Goal: Task Accomplishment & Management: Manage account settings

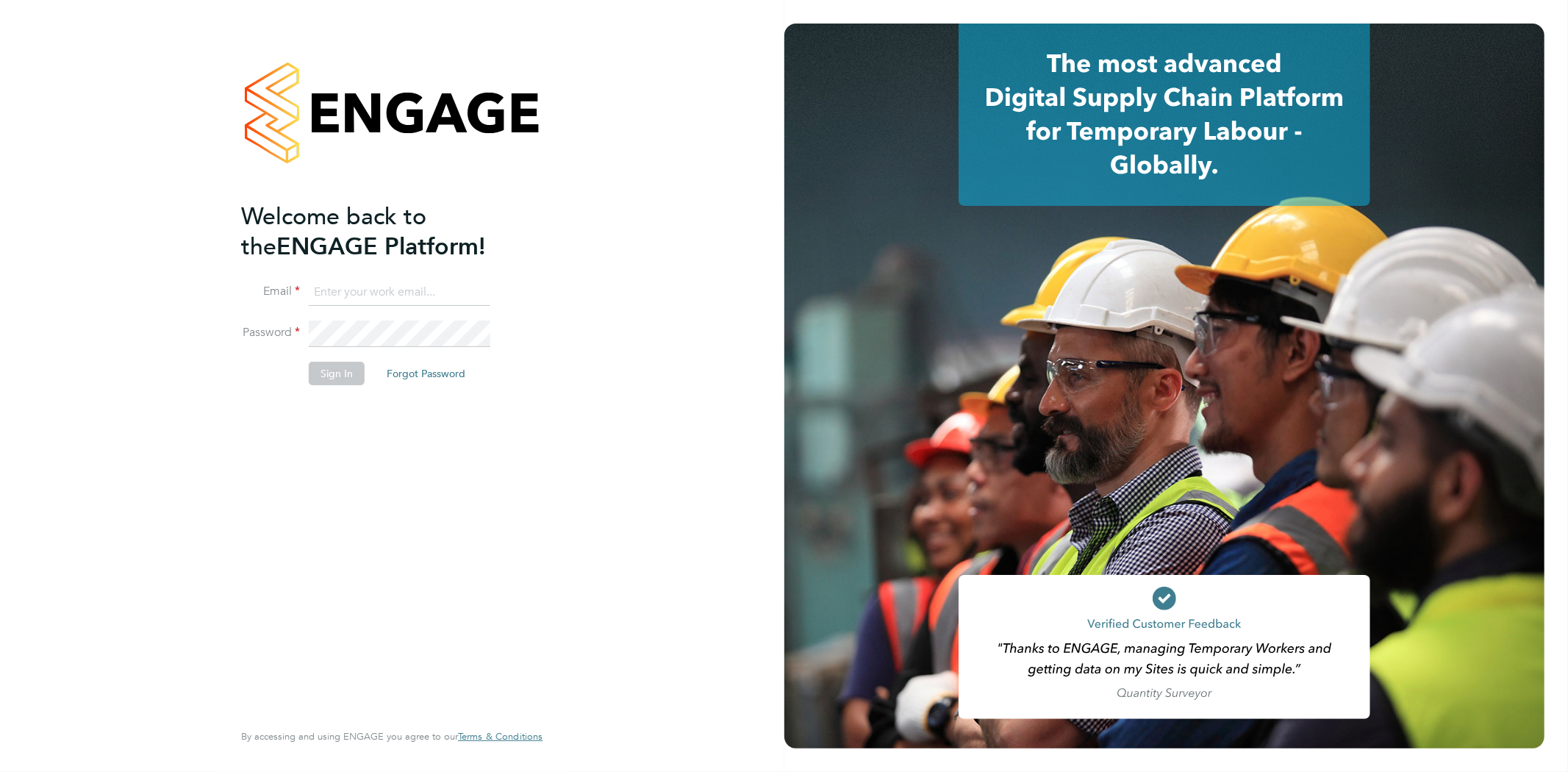
type input "Jay.scull@bluearrow.co.uk"
click at [341, 369] on button "Sign In" at bounding box center [336, 373] width 56 height 24
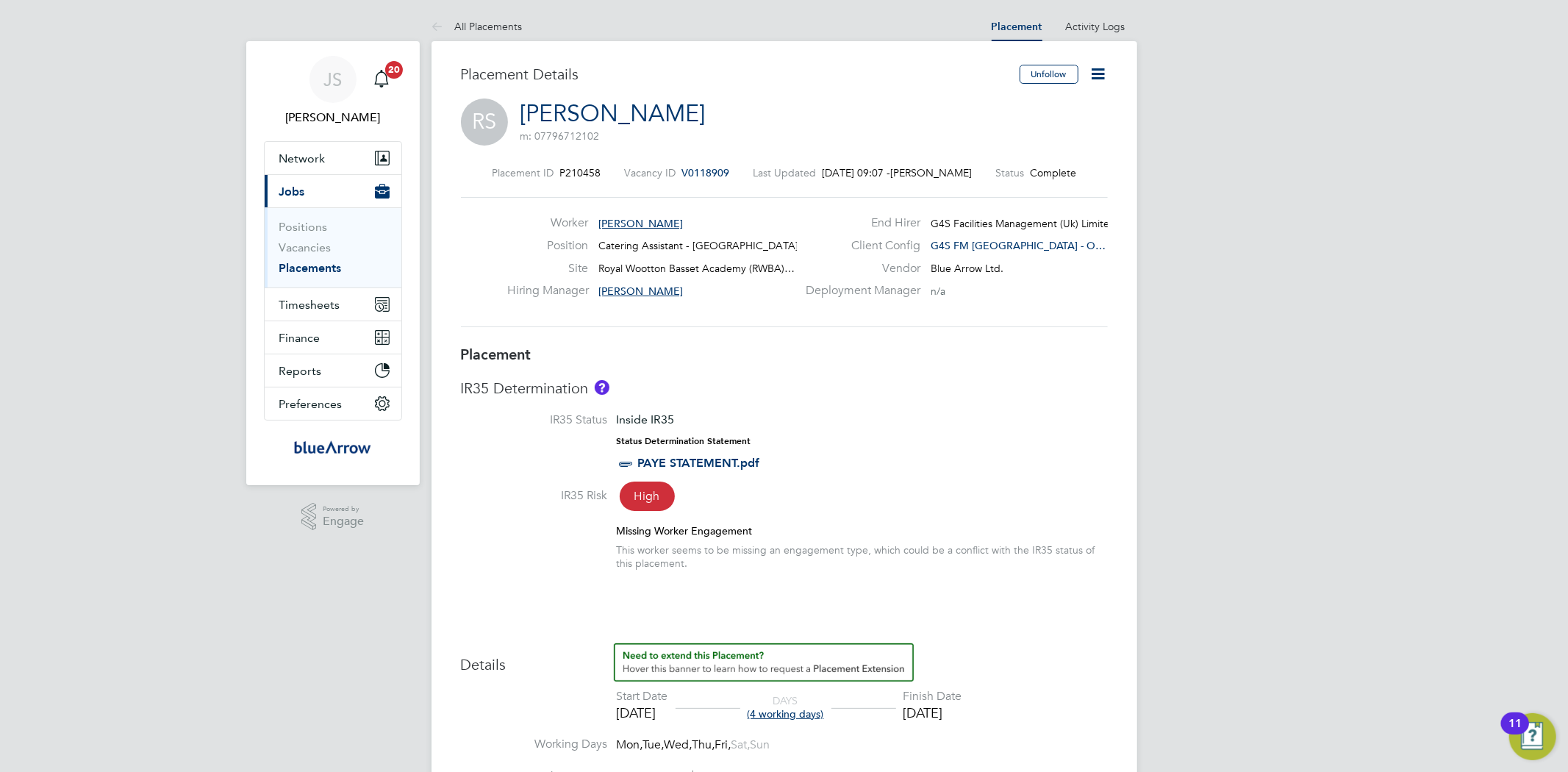
click at [275, 268] on ul "Positions Vacancies Placements" at bounding box center [332, 247] width 137 height 80
click at [320, 244] on link "Vacancies" at bounding box center [306, 247] width 52 height 14
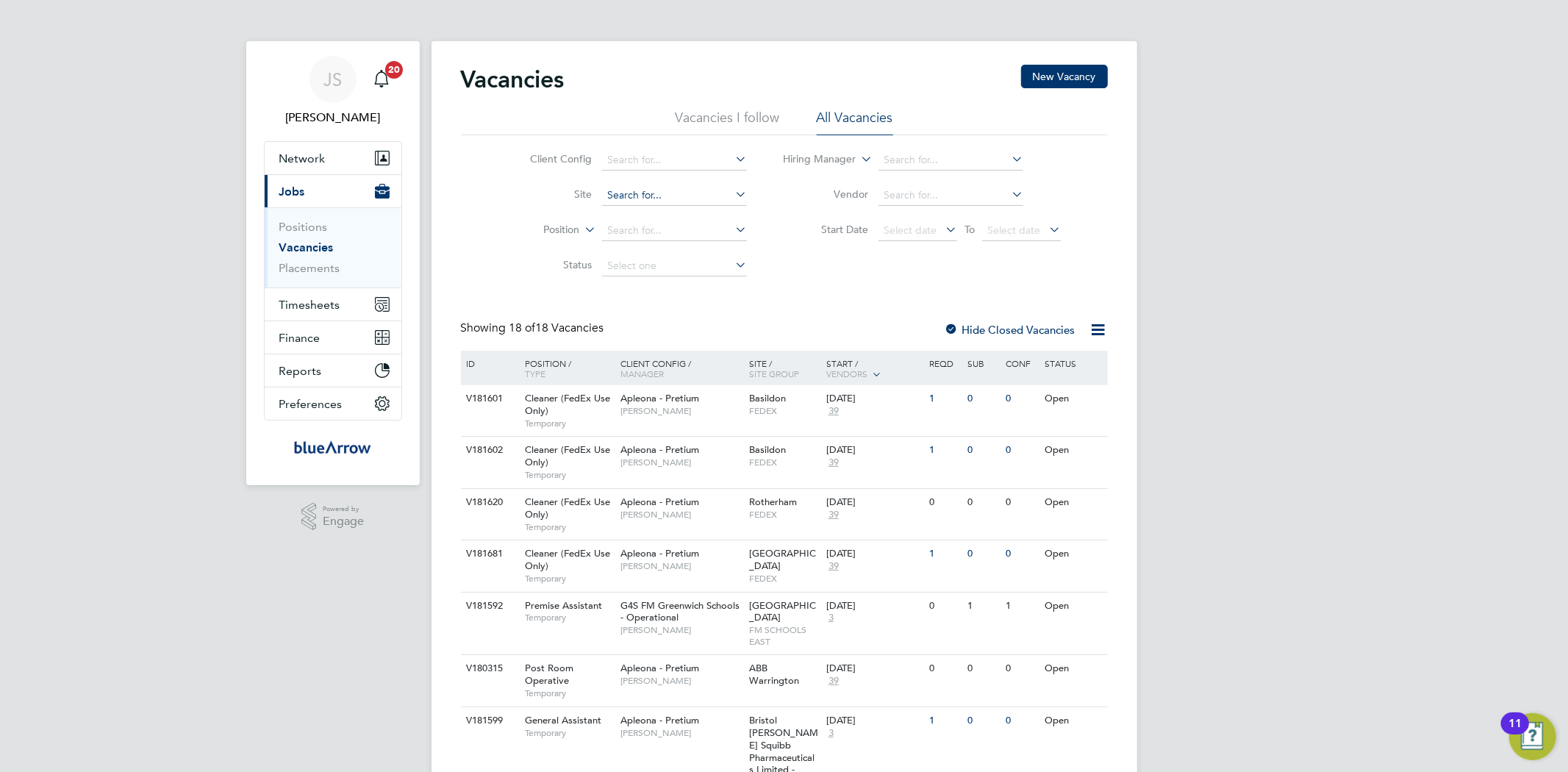
click at [658, 202] on input at bounding box center [674, 195] width 145 height 21
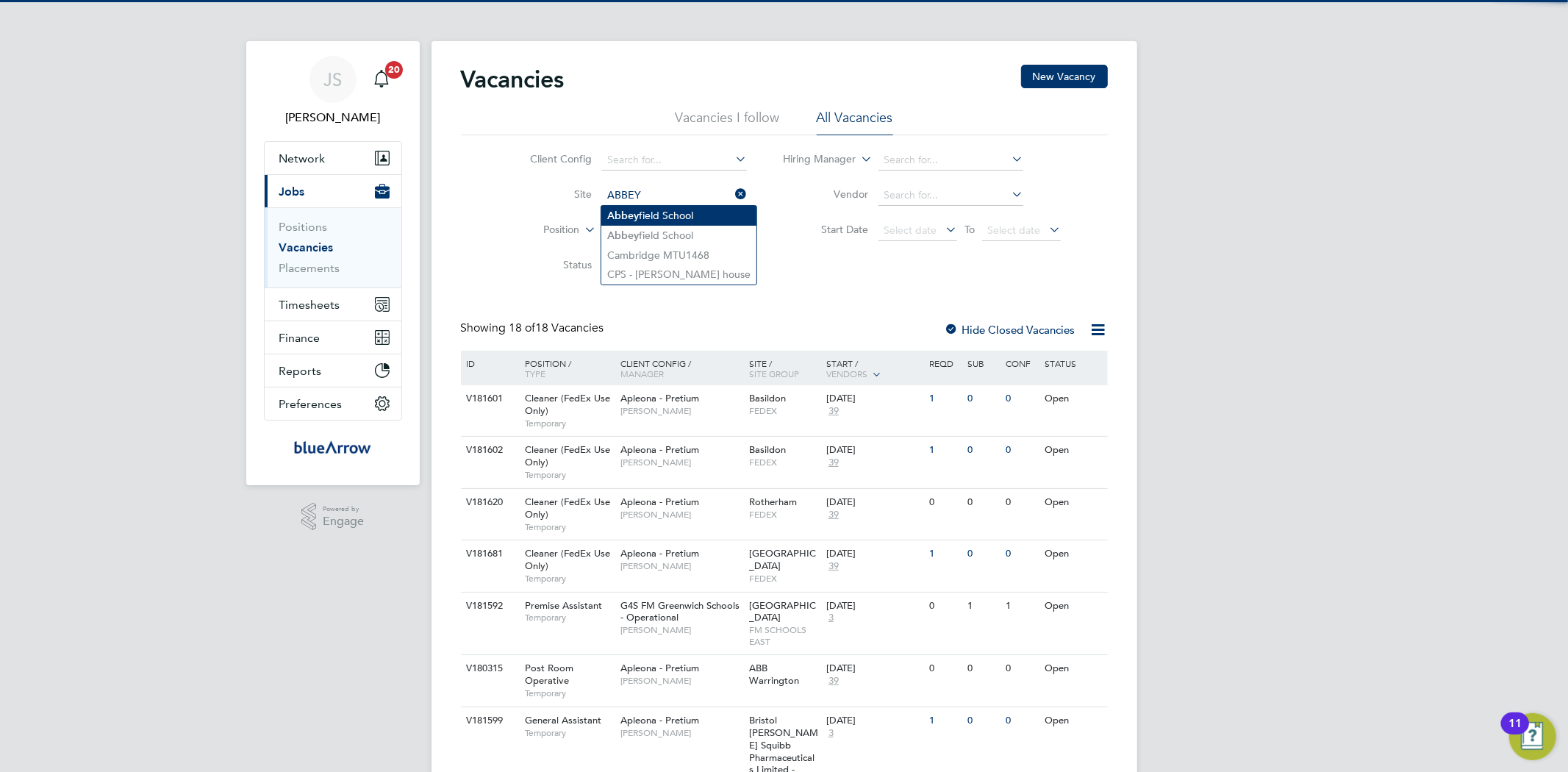
click at [645, 206] on li "[GEOGRAPHIC_DATA]" at bounding box center [678, 215] width 155 height 20
type input "[GEOGRAPHIC_DATA]"
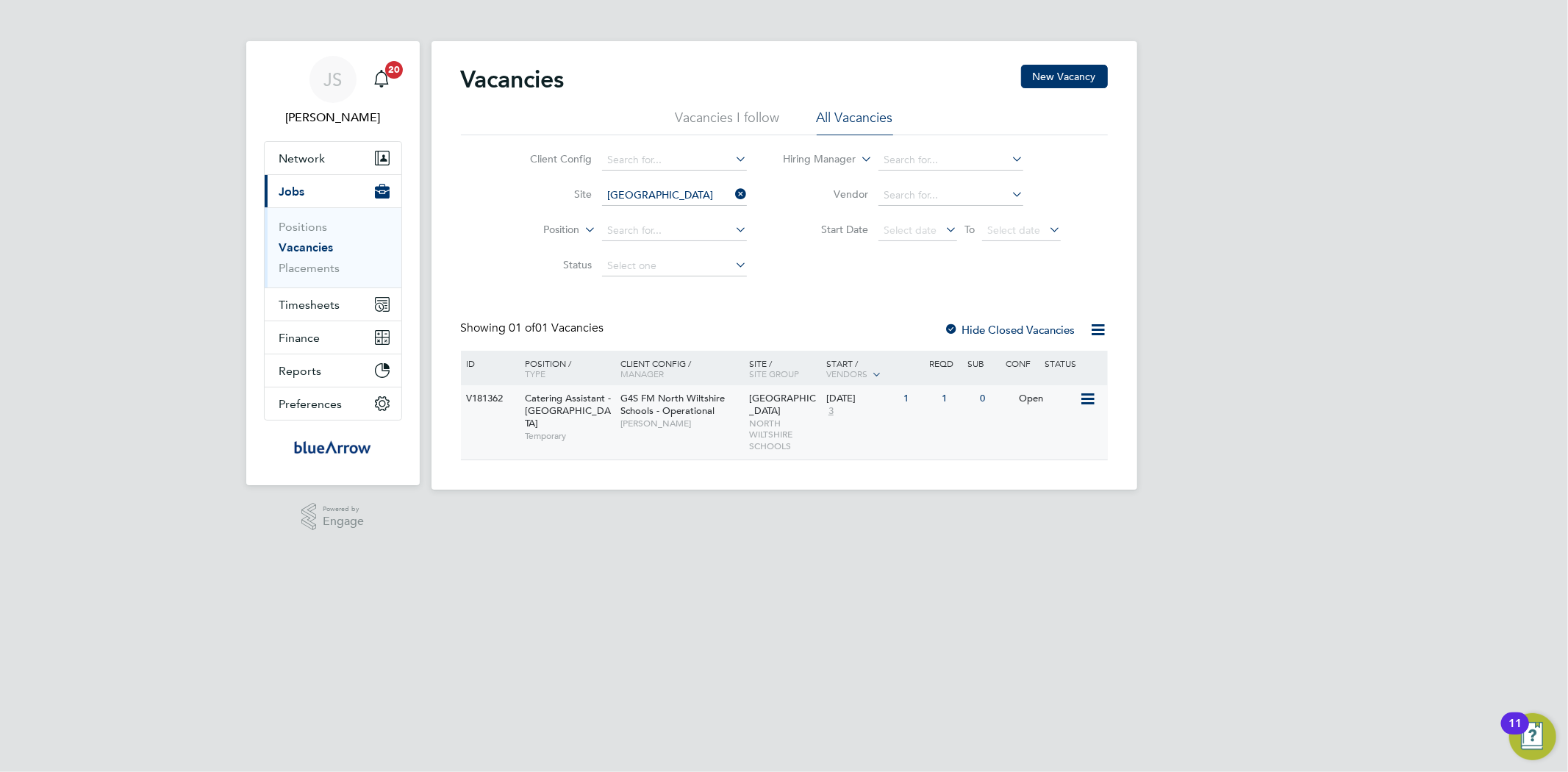
click at [1088, 395] on icon at bounding box center [1086, 399] width 15 height 18
click at [1019, 431] on li "View Details" at bounding box center [1052, 432] width 86 height 21
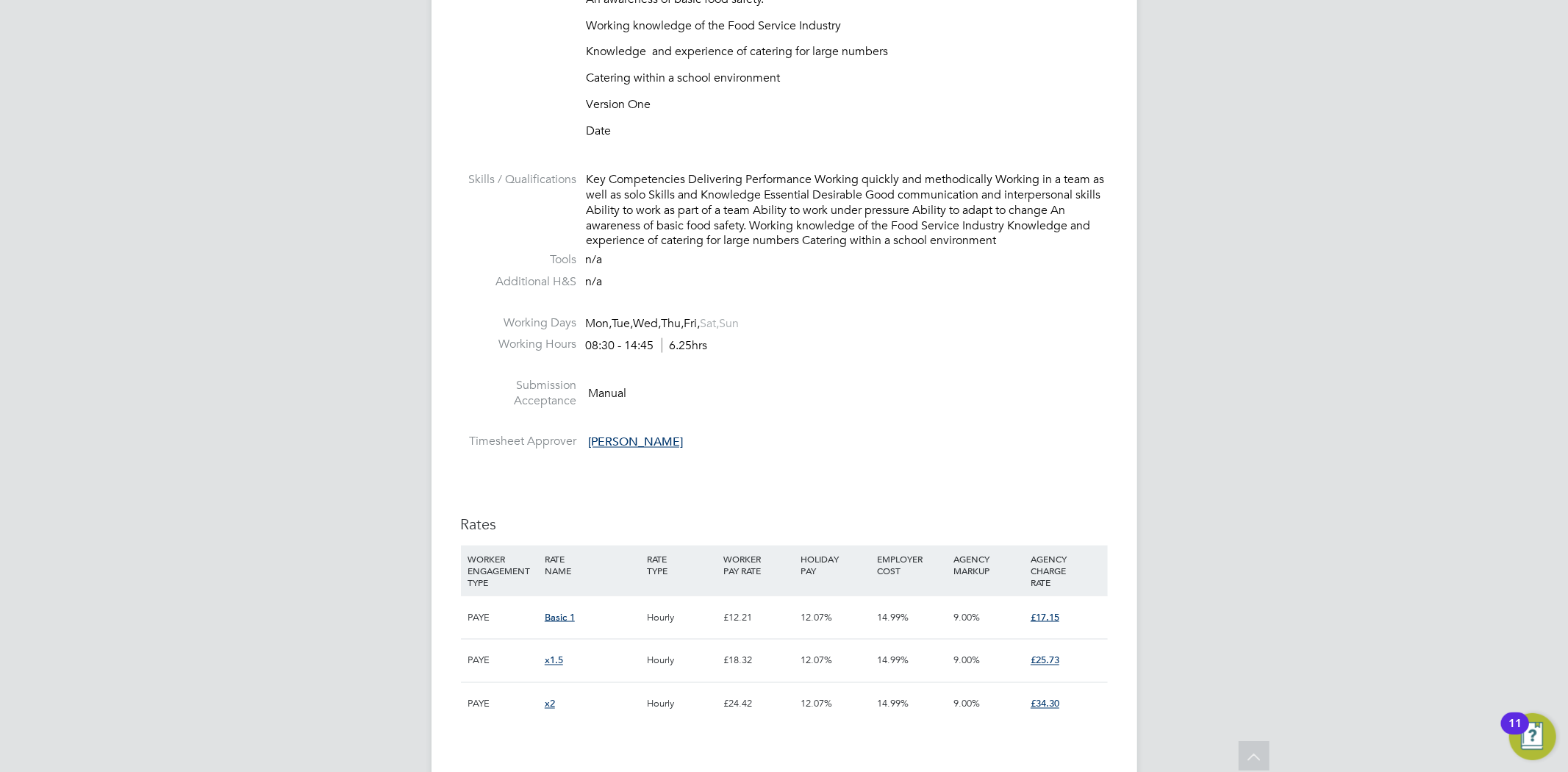
scroll to position [2122, 0]
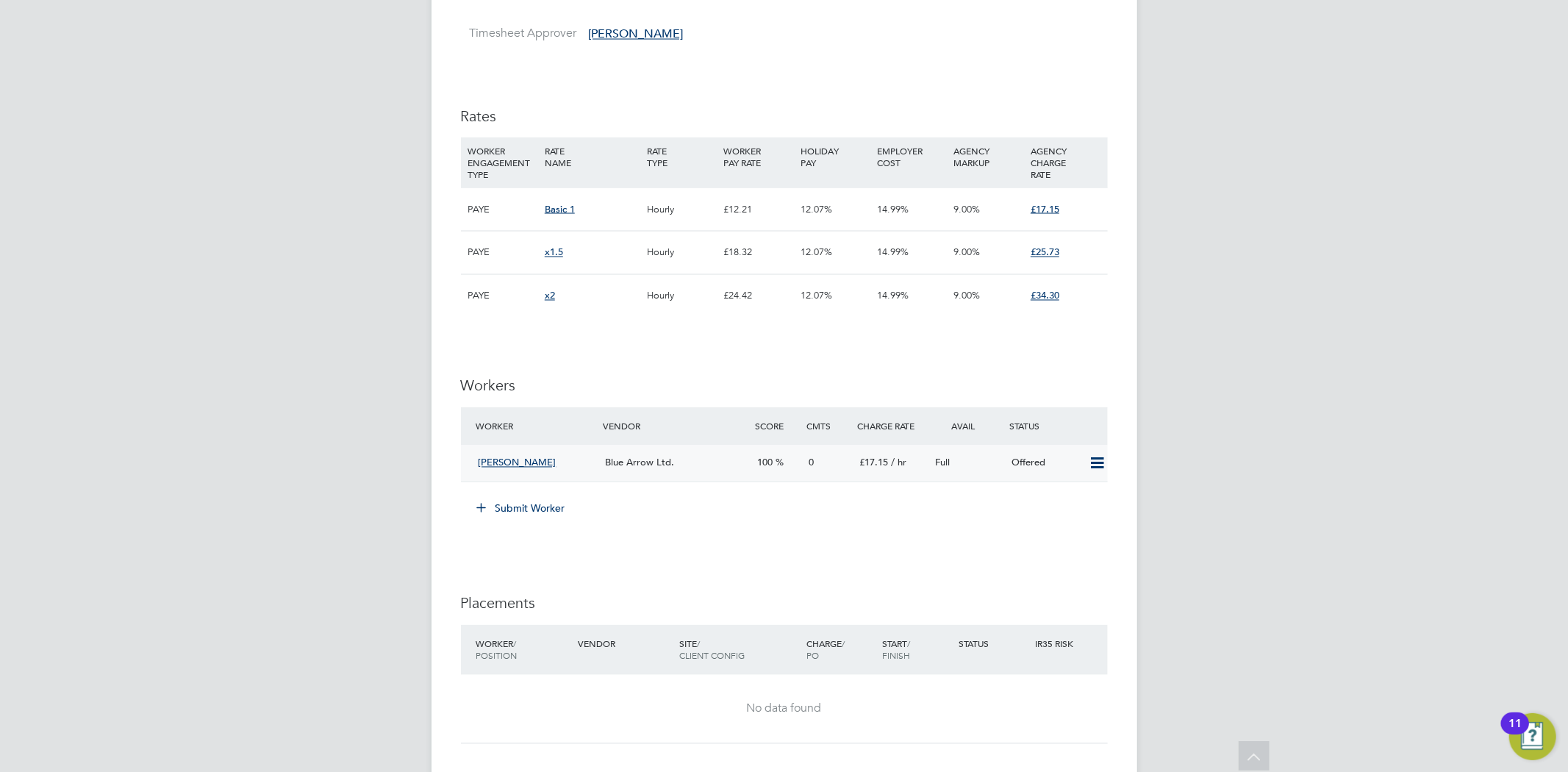
click at [1096, 464] on icon at bounding box center [1097, 464] width 18 height 11
click at [1081, 491] on li "Confirm" at bounding box center [1075, 496] width 56 height 21
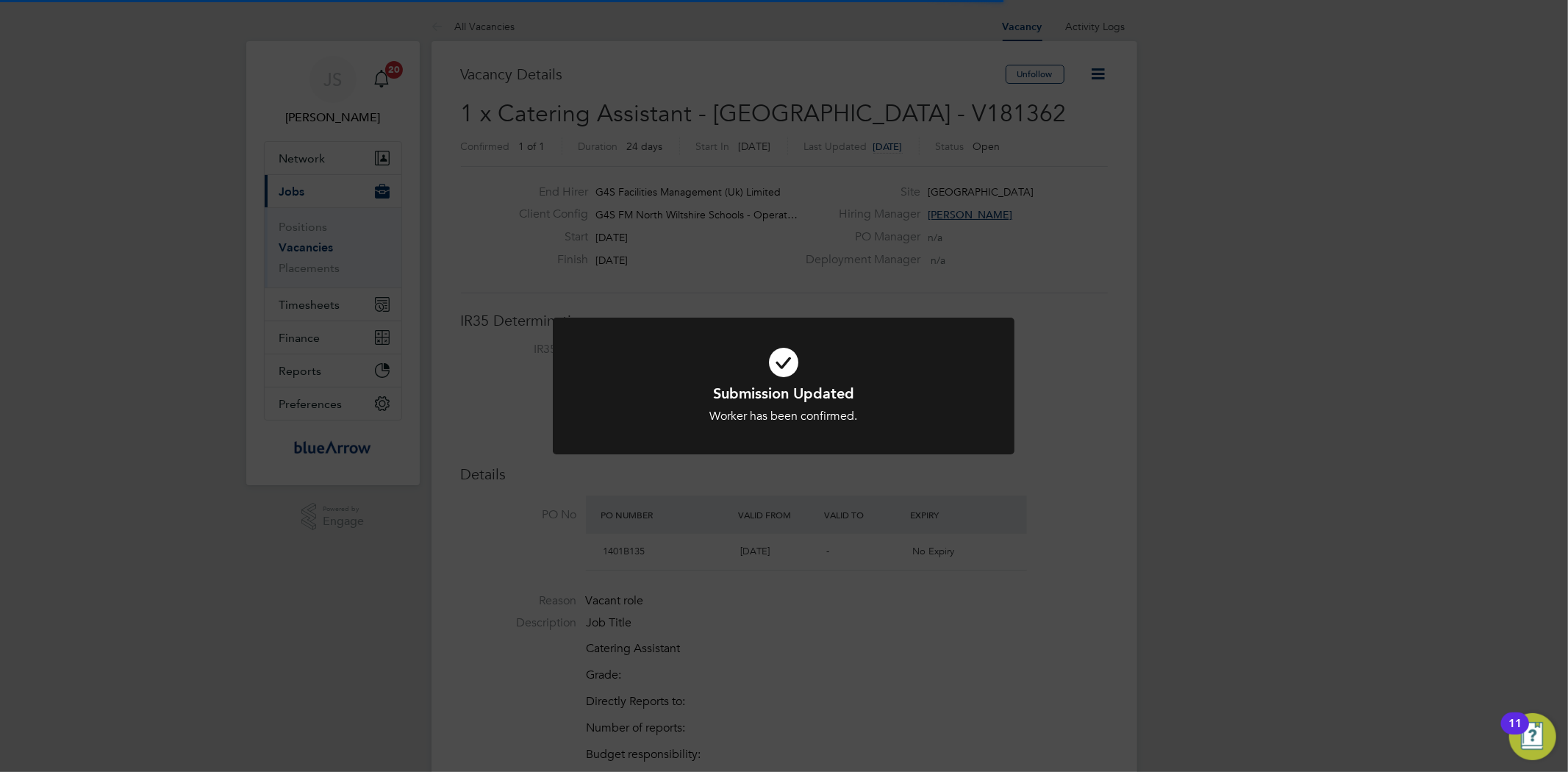
scroll to position [8, 8]
click at [1114, 316] on div "Submission Updated Worker has been confirmed. Cancel Okay" at bounding box center [784, 386] width 1568 height 772
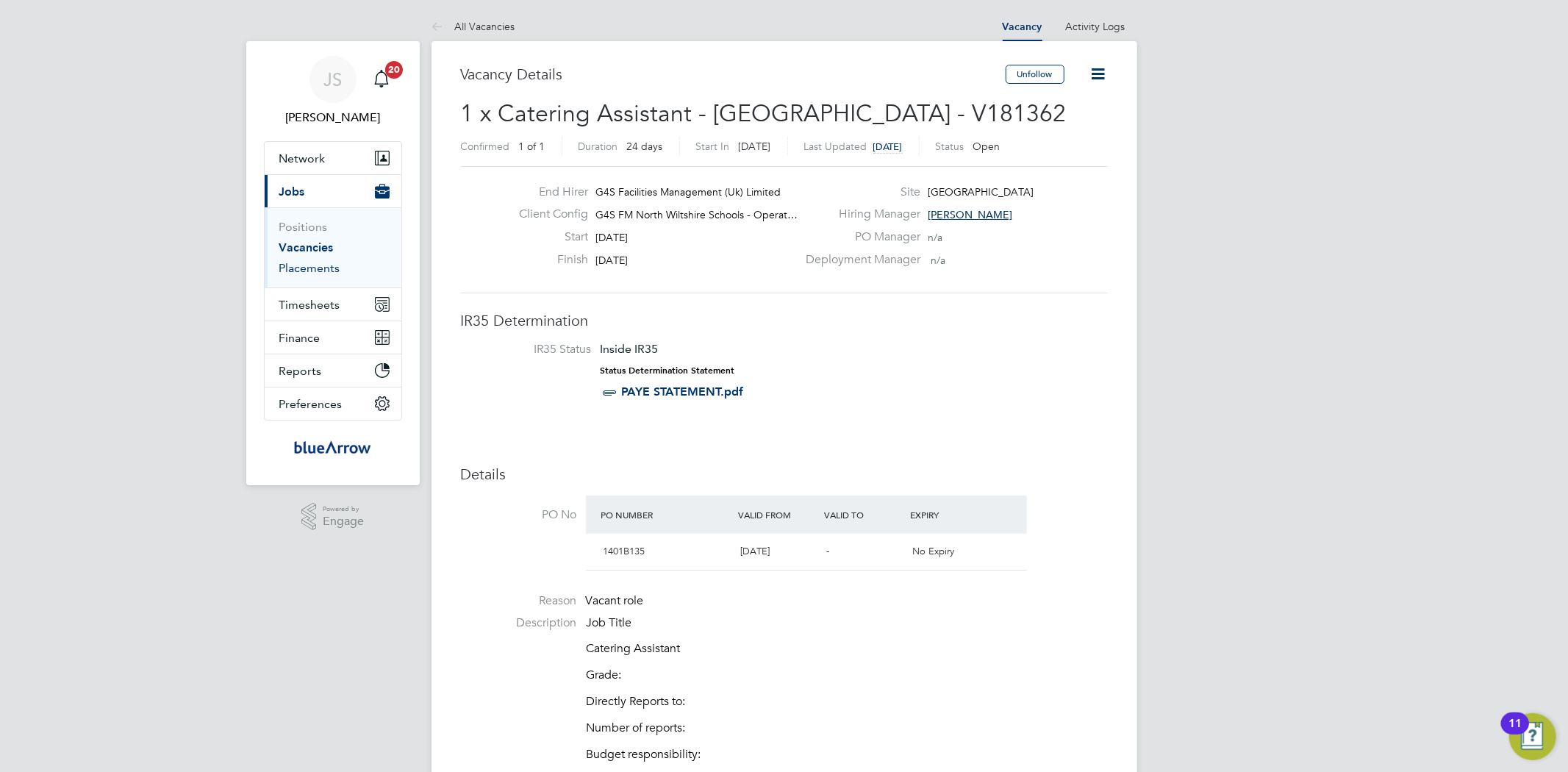
click at [311, 269] on link "Placements" at bounding box center [310, 268] width 61 height 14
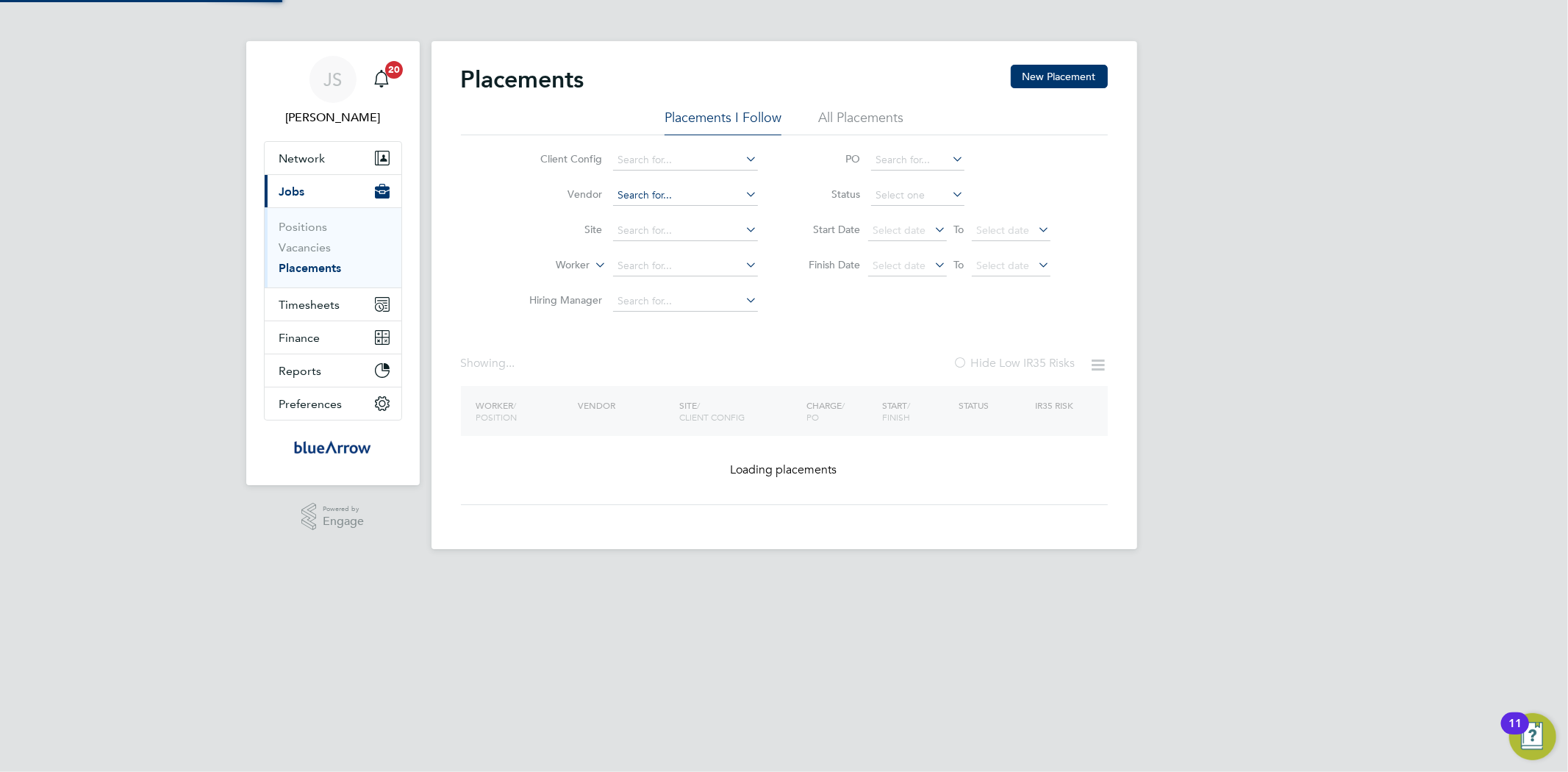
click at [697, 196] on input at bounding box center [686, 195] width 145 height 21
click at [613, 235] on input at bounding box center [686, 231] width 145 height 21
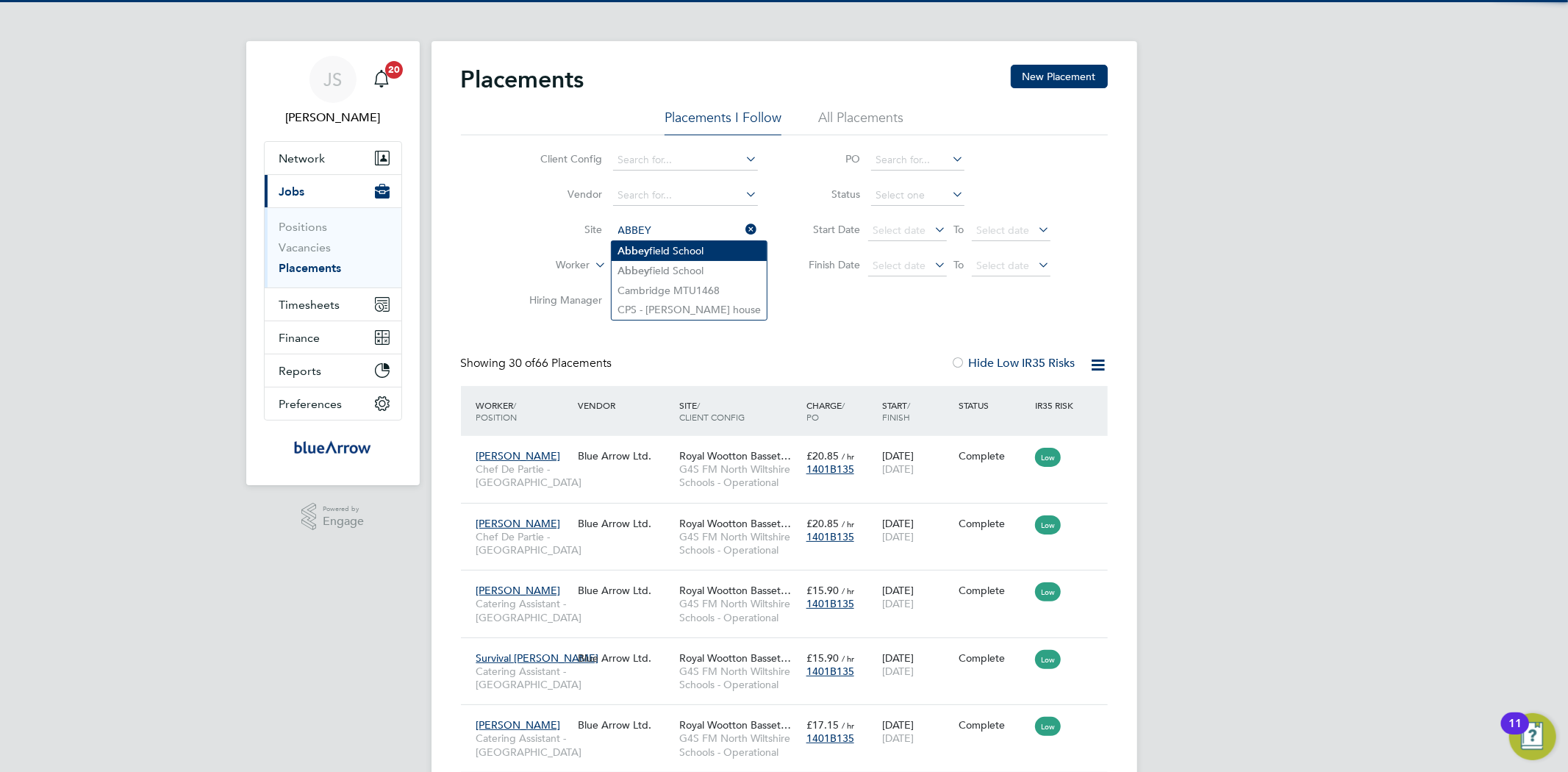
click at [674, 256] on li "[GEOGRAPHIC_DATA]" at bounding box center [689, 251] width 155 height 20
type input "[GEOGRAPHIC_DATA]"
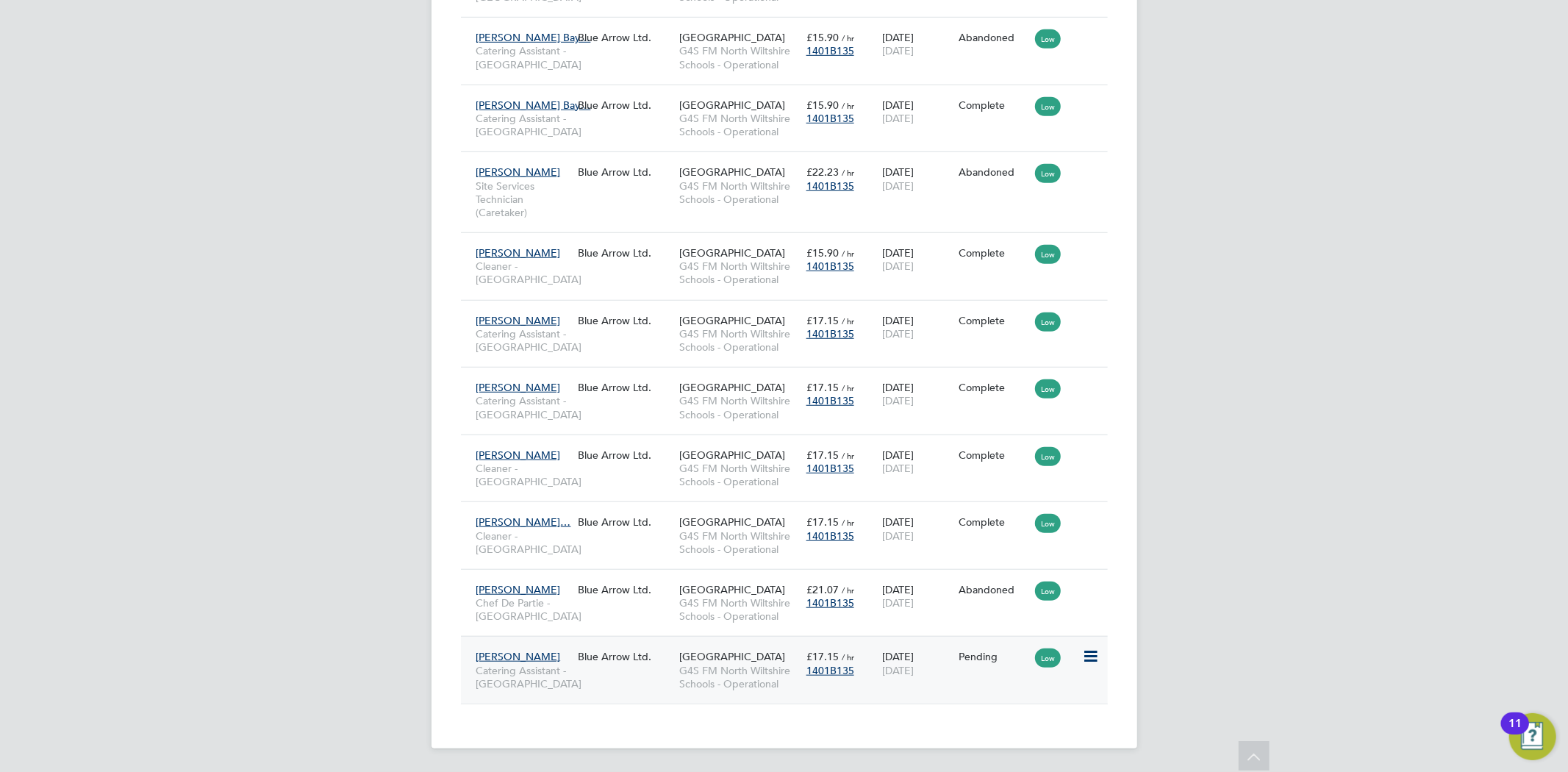
click at [1093, 649] on icon at bounding box center [1089, 656] width 15 height 18
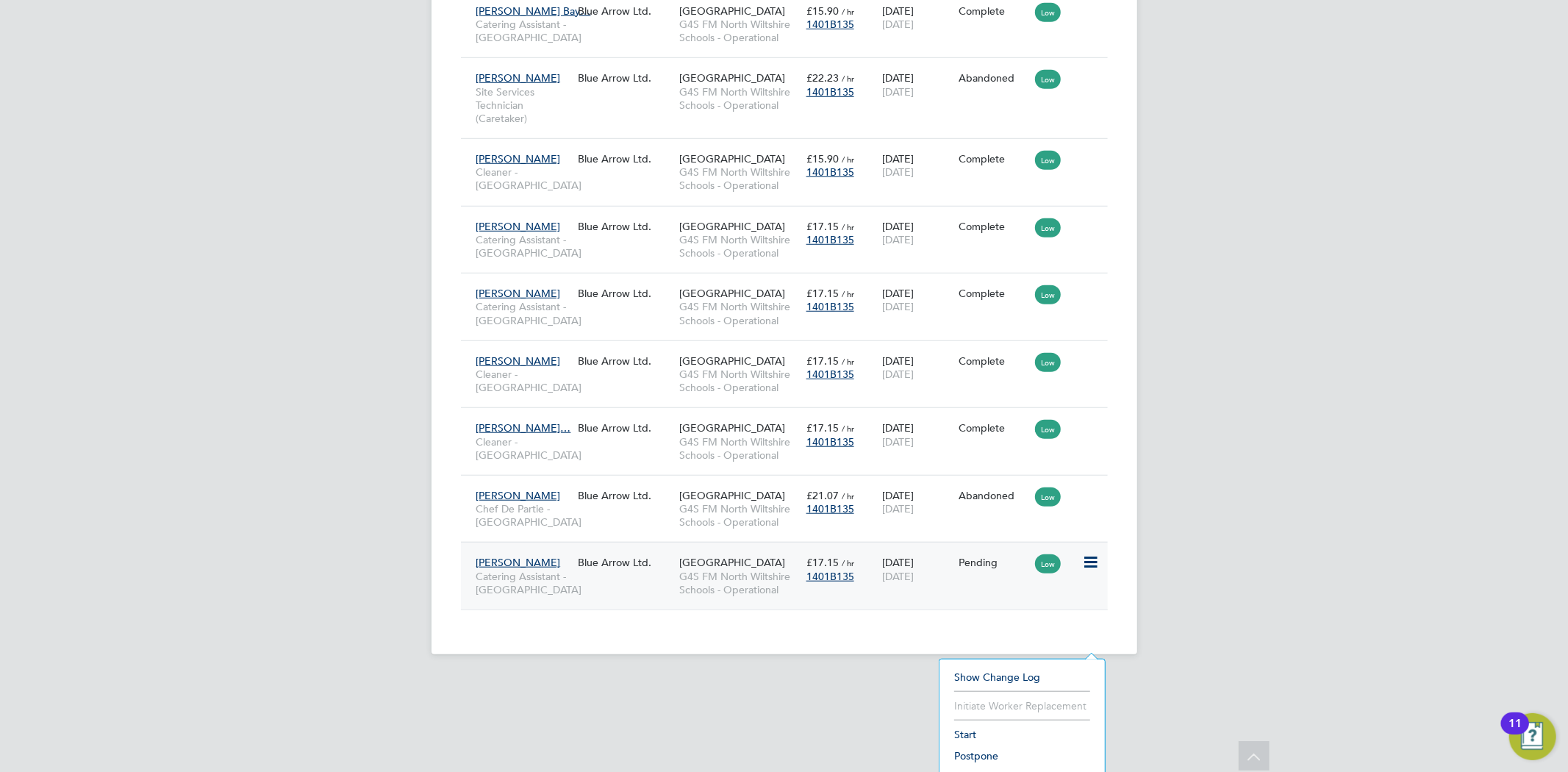
click at [968, 733] on li "Start" at bounding box center [1022, 734] width 150 height 21
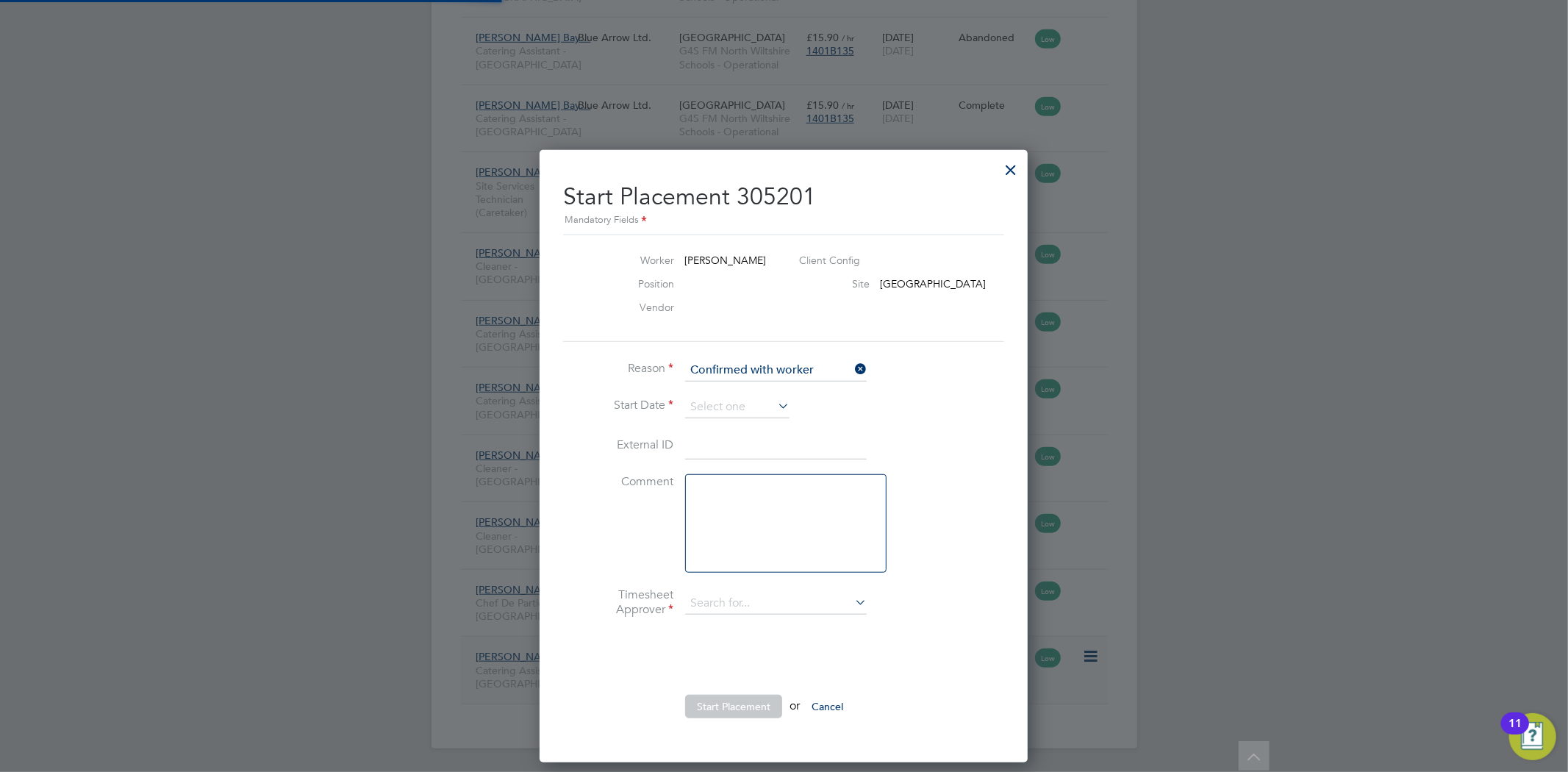
type input "[PERSON_NAME]"
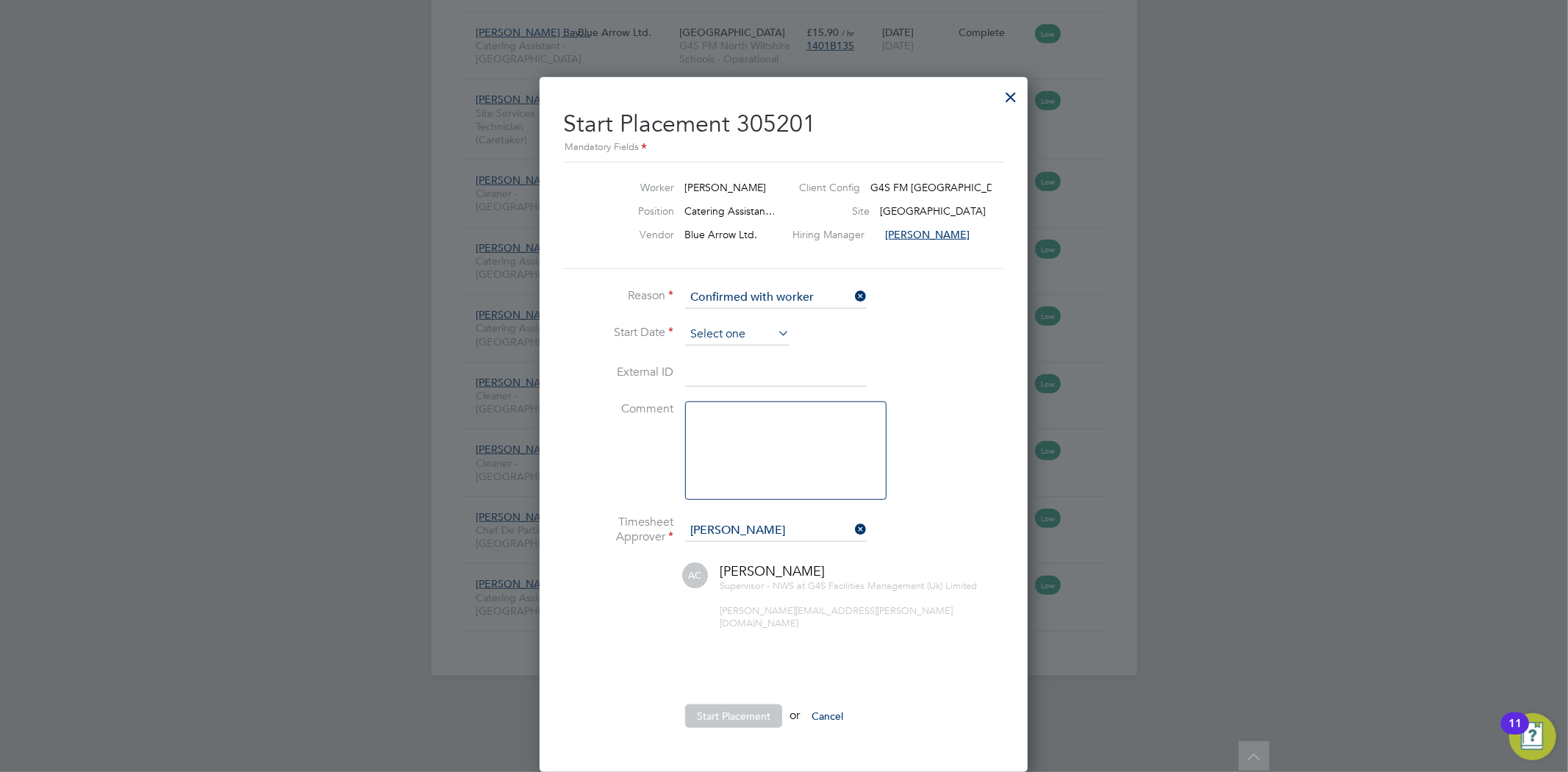
click at [771, 323] on input at bounding box center [737, 334] width 105 height 22
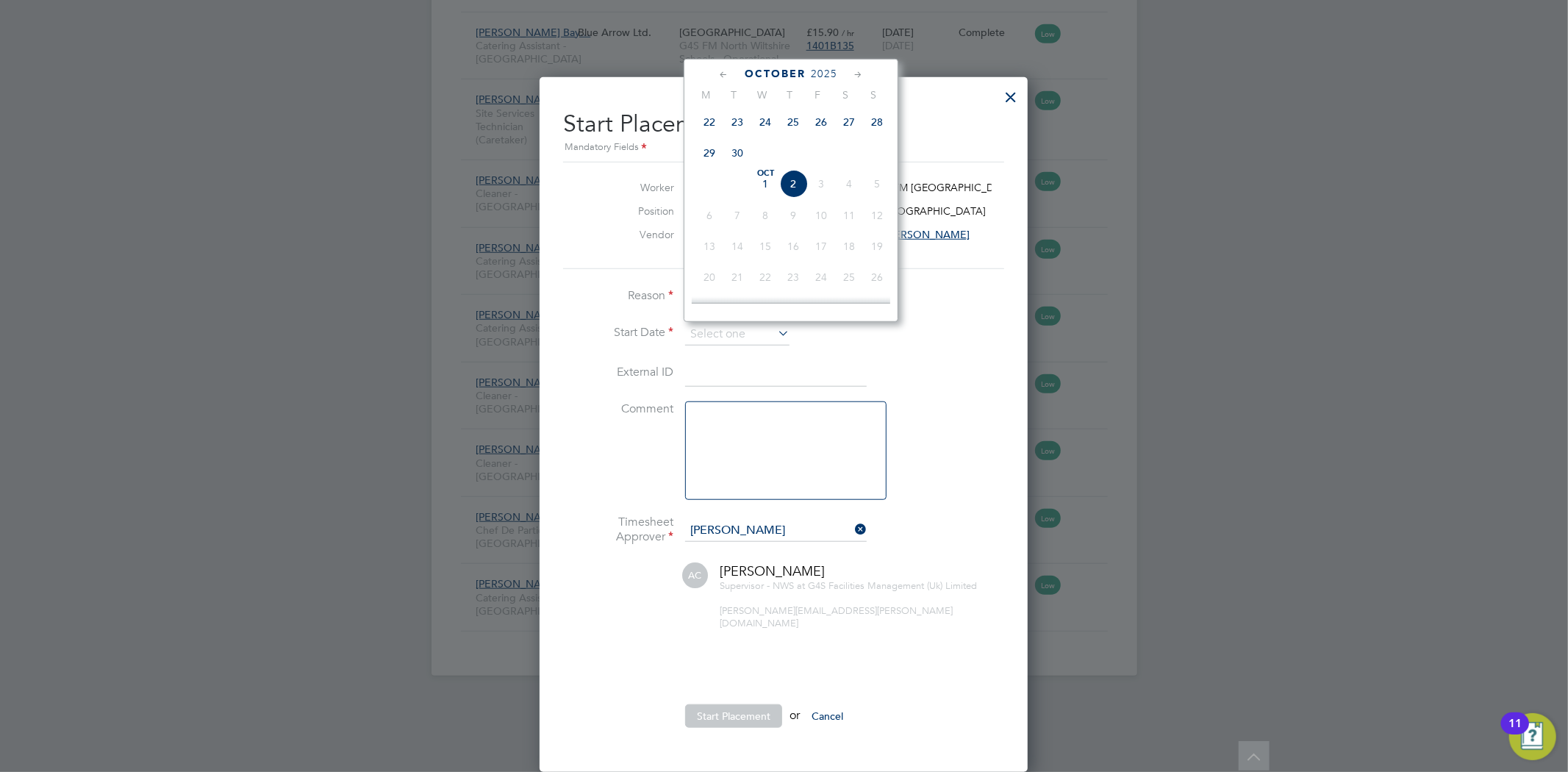
click at [708, 139] on span "29" at bounding box center [709, 153] width 28 height 28
type input "[DATE]"
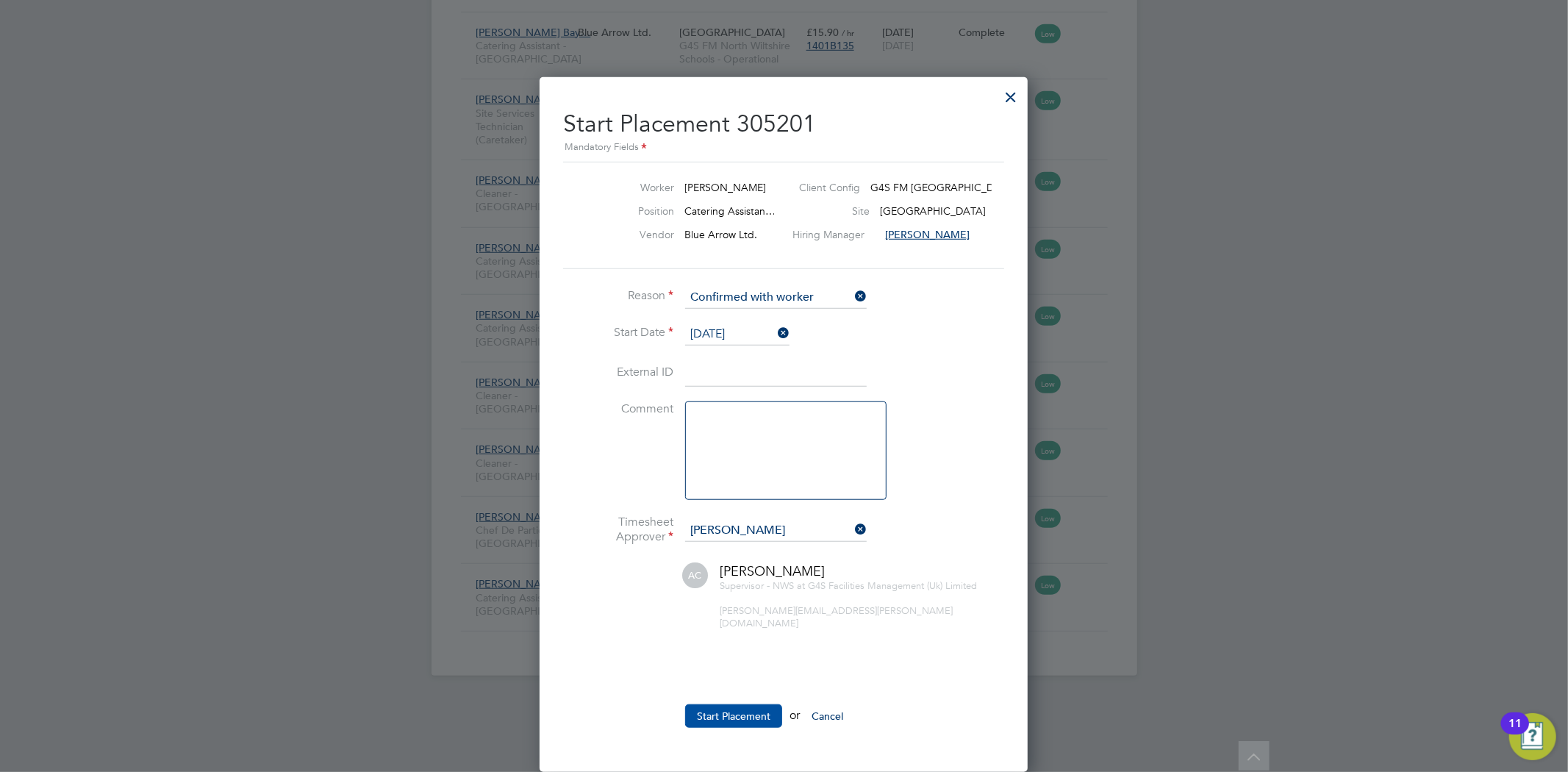
click at [735, 704] on button "Start Placement" at bounding box center [733, 715] width 97 height 24
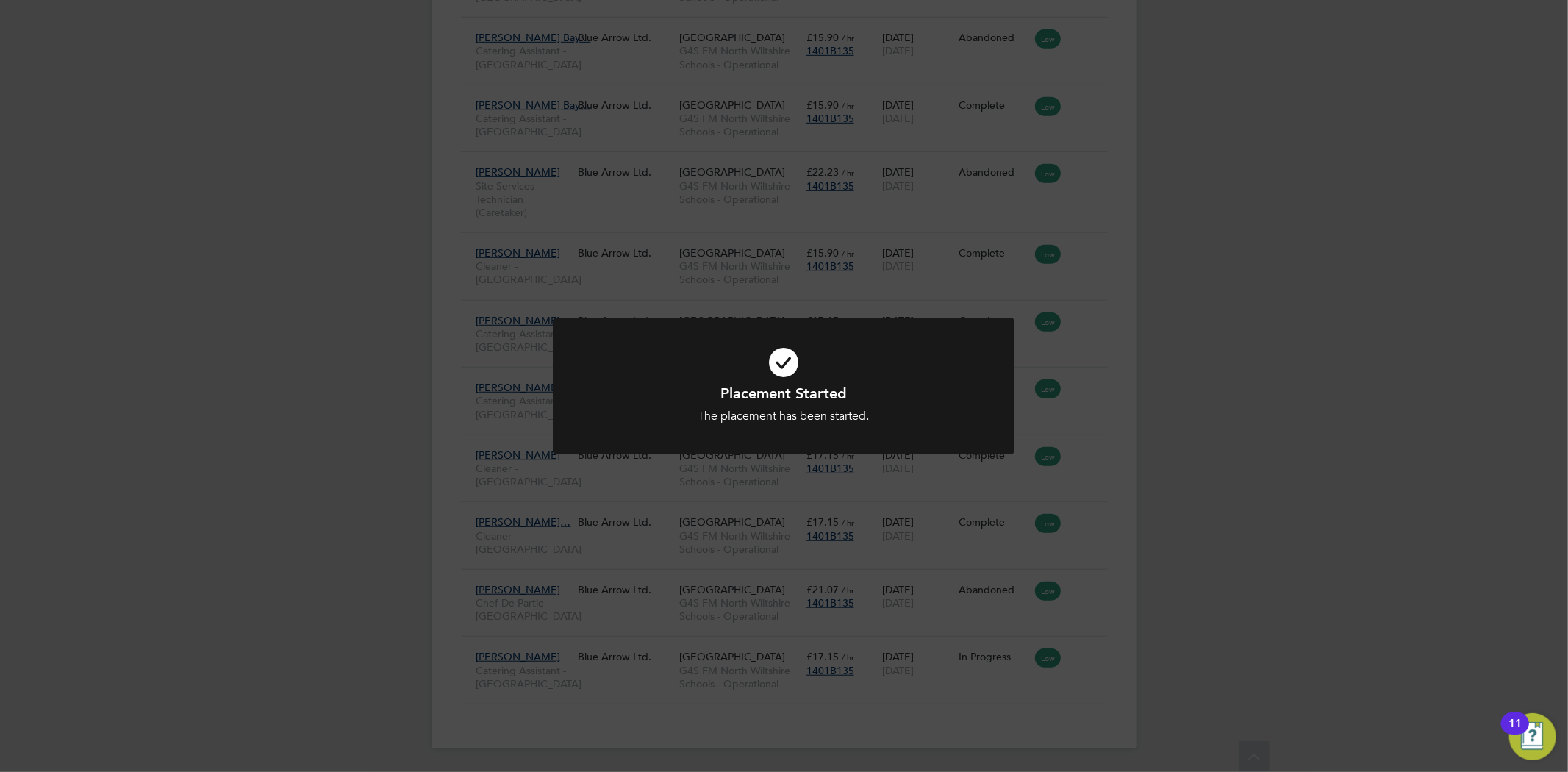
click at [1220, 332] on div "Placement Started The placement has been started. Cancel Okay" at bounding box center [784, 386] width 1568 height 772
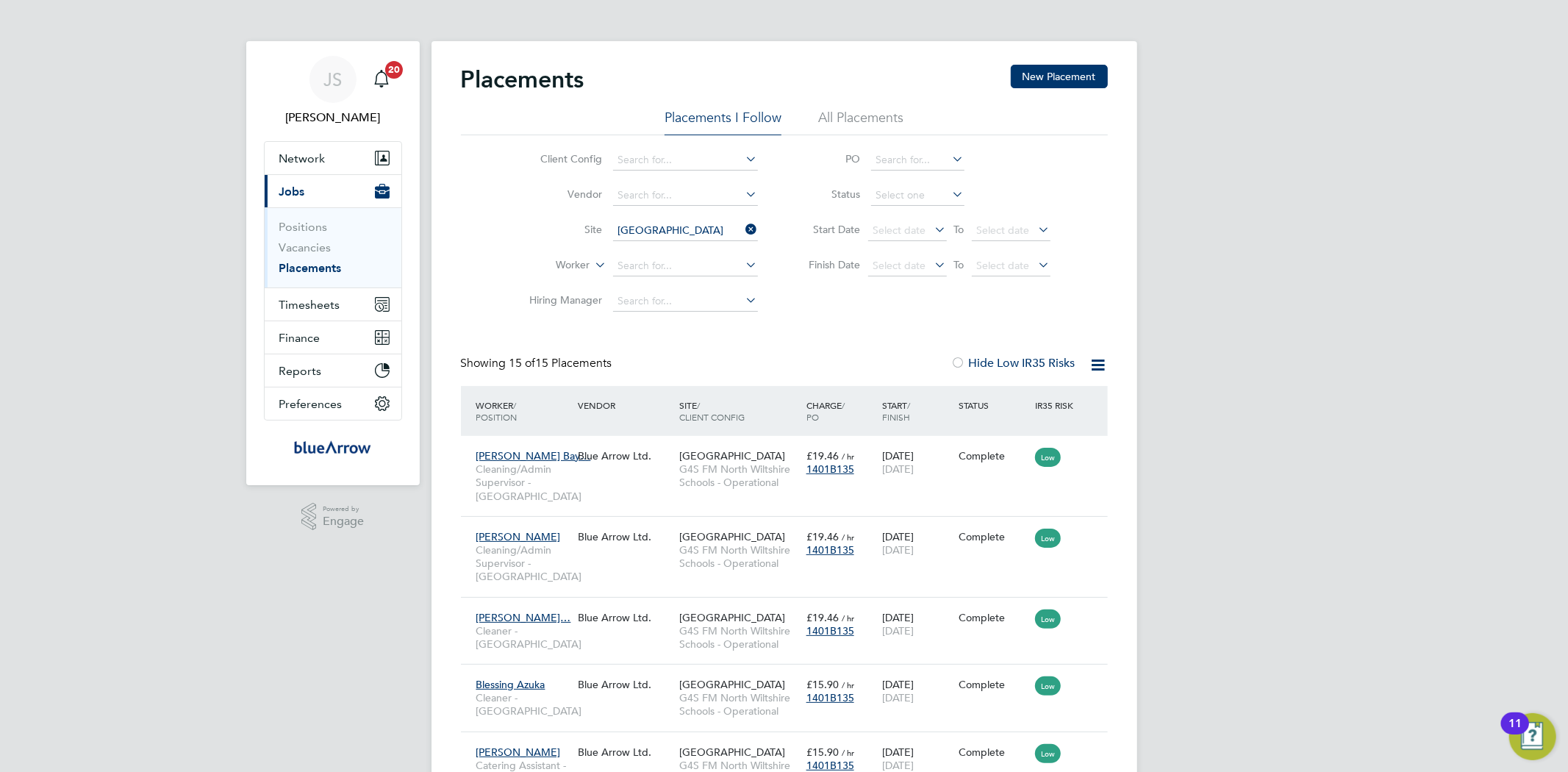
click at [743, 228] on icon at bounding box center [743, 229] width 0 height 21
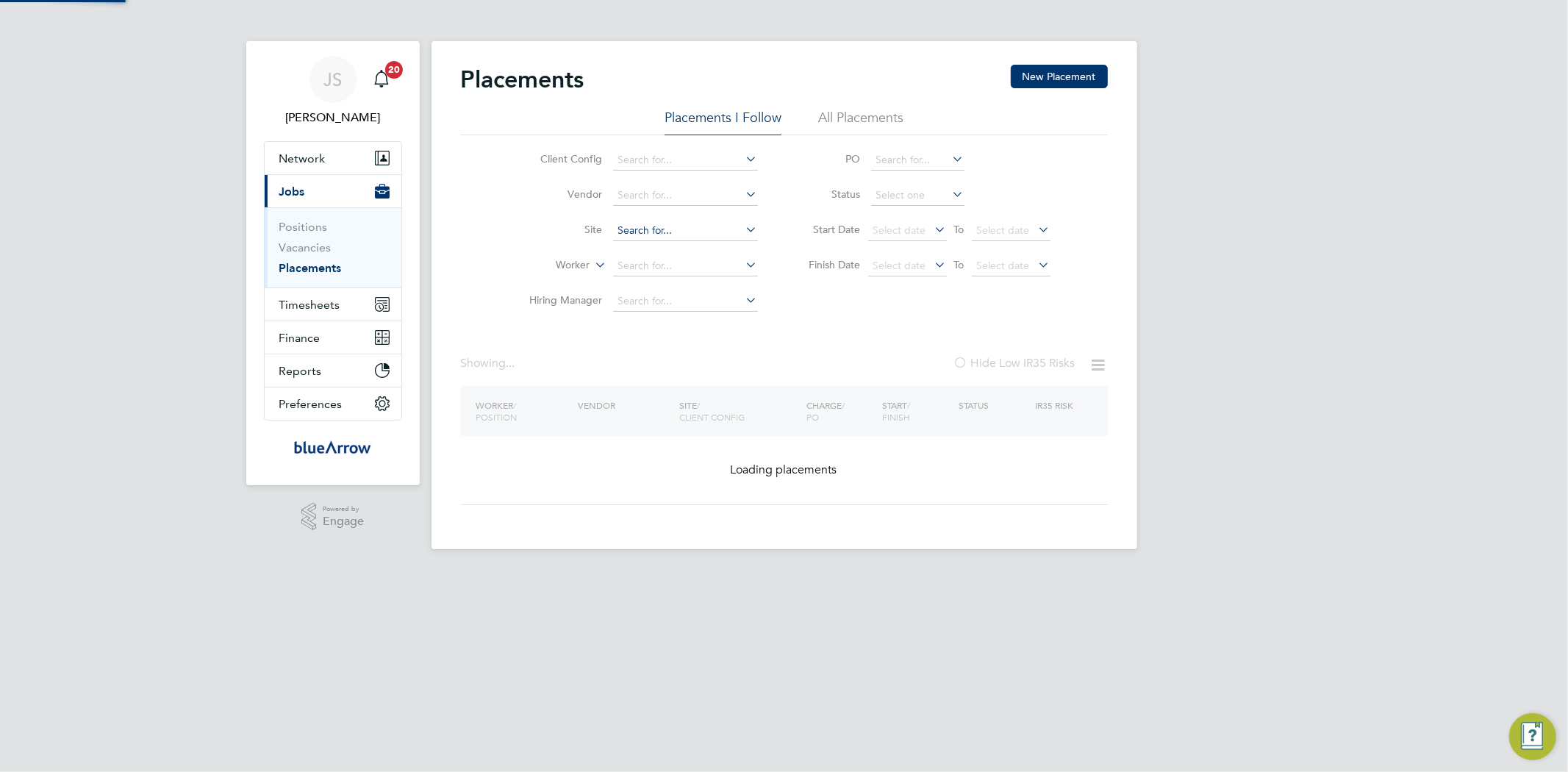
click at [703, 228] on input at bounding box center [686, 231] width 145 height 21
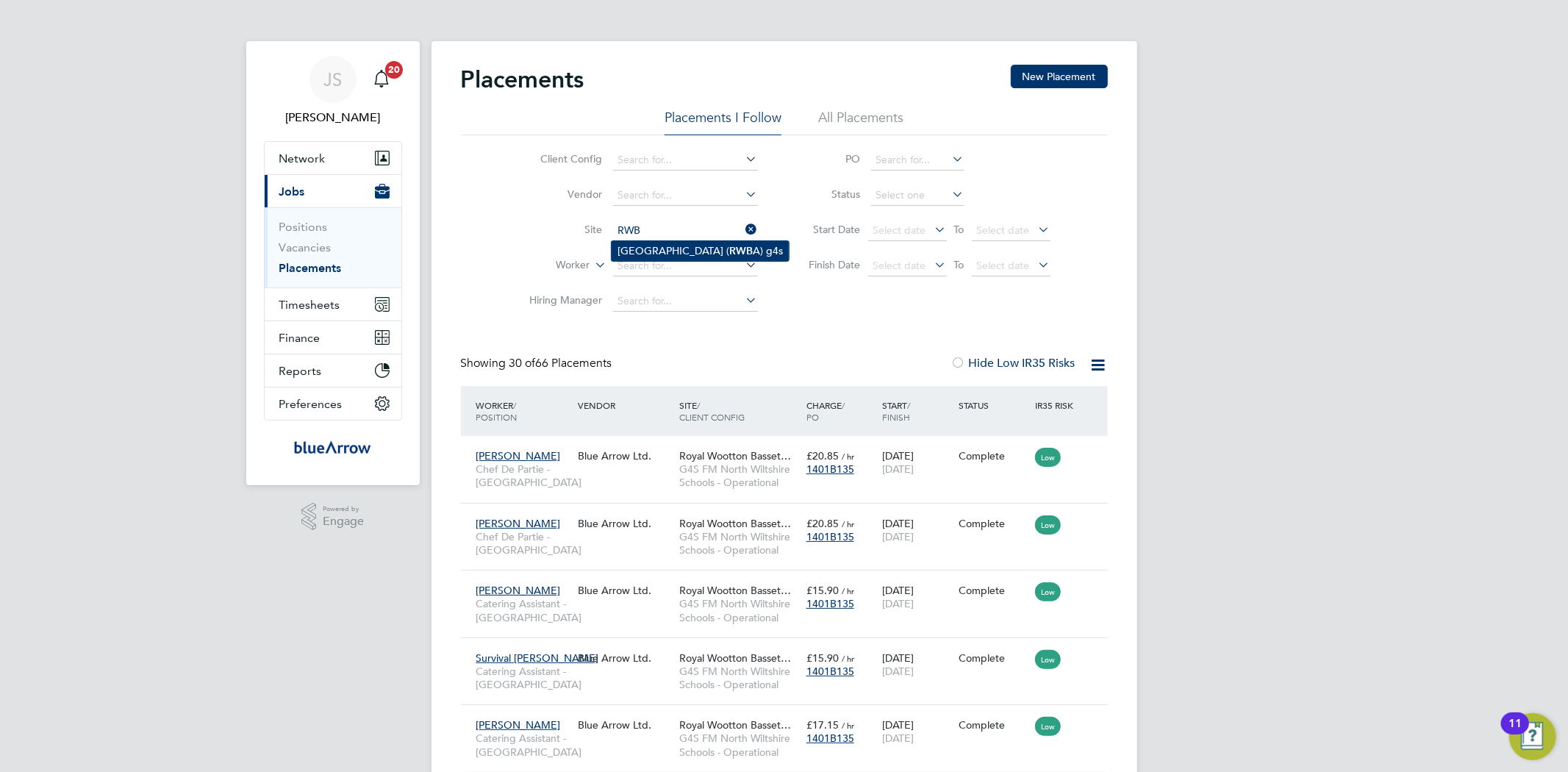
click at [677, 248] on li "Royal Wootton Basset Academy ( RWB A) g4s" at bounding box center [700, 251] width 177 height 20
type input "Royal Wootton Basset Academy (RWBA) g4s"
